Goal: Check status: Check status

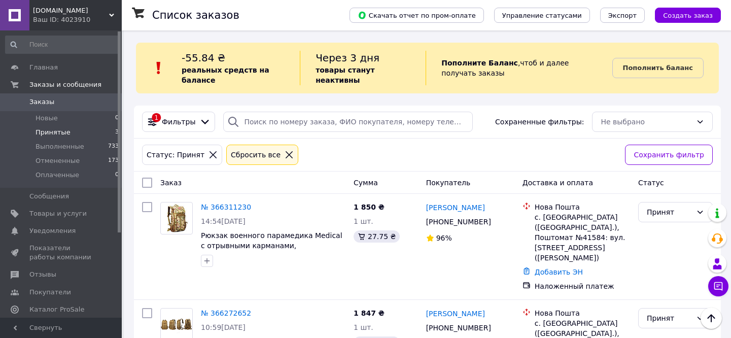
scroll to position [56, 0]
click at [53, 117] on span "Новые" at bounding box center [47, 118] width 22 height 9
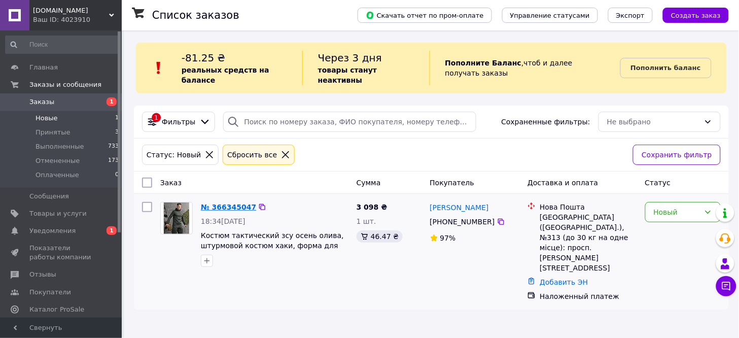
click at [218, 203] on link "№ 366345047" at bounding box center [228, 207] width 55 height 8
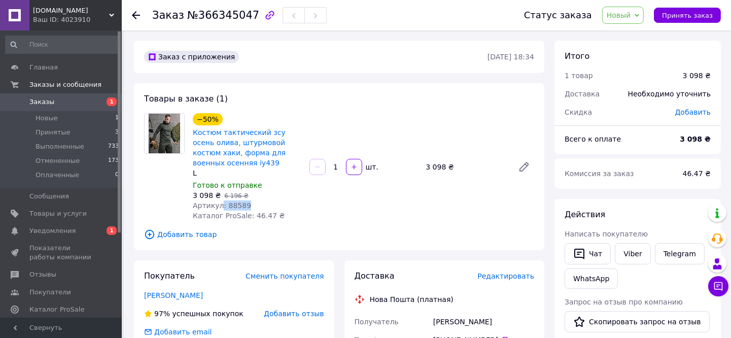
drag, startPoint x: 220, startPoint y: 204, endPoint x: 247, endPoint y: 203, distance: 27.4
click at [247, 203] on div "Артикул: 88589" at bounding box center [247, 205] width 109 height 10
copy span ": 88589"
